Goal: Task Accomplishment & Management: Use online tool/utility

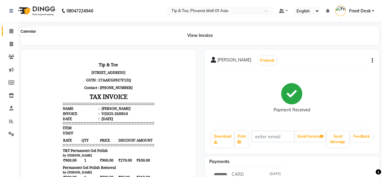
click at [9, 28] on span at bounding box center [11, 31] width 11 height 7
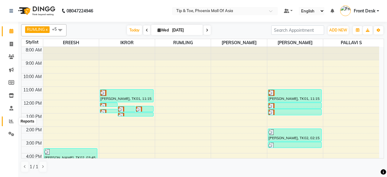
click at [9, 122] on icon at bounding box center [11, 121] width 5 height 5
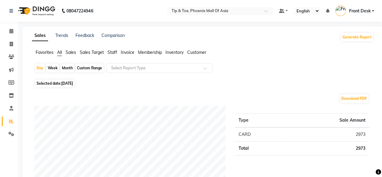
click at [117, 53] on span "Staff" at bounding box center [113, 52] width 10 height 5
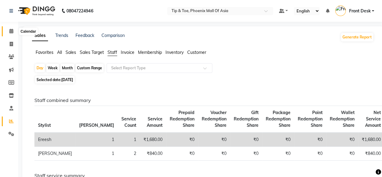
click at [12, 29] on icon at bounding box center [11, 31] width 4 height 5
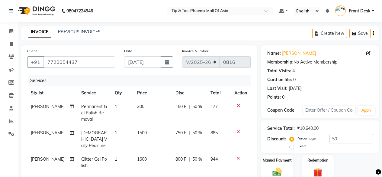
select select "5683"
select select "service"
select select "43678"
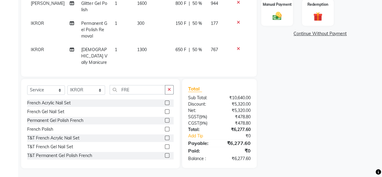
scroll to position [5, 0]
